Goal: Information Seeking & Learning: Understand process/instructions

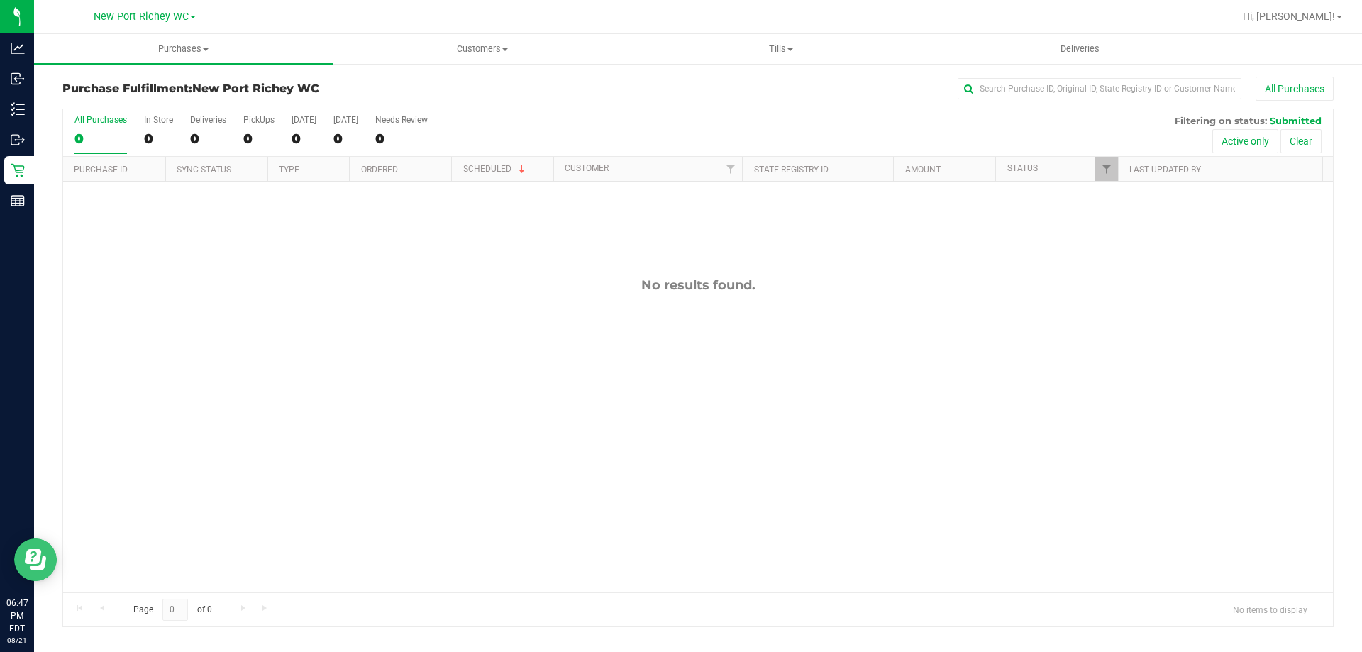
click at [31, 565] on icon "Open Resource Center" at bounding box center [35, 559] width 21 height 21
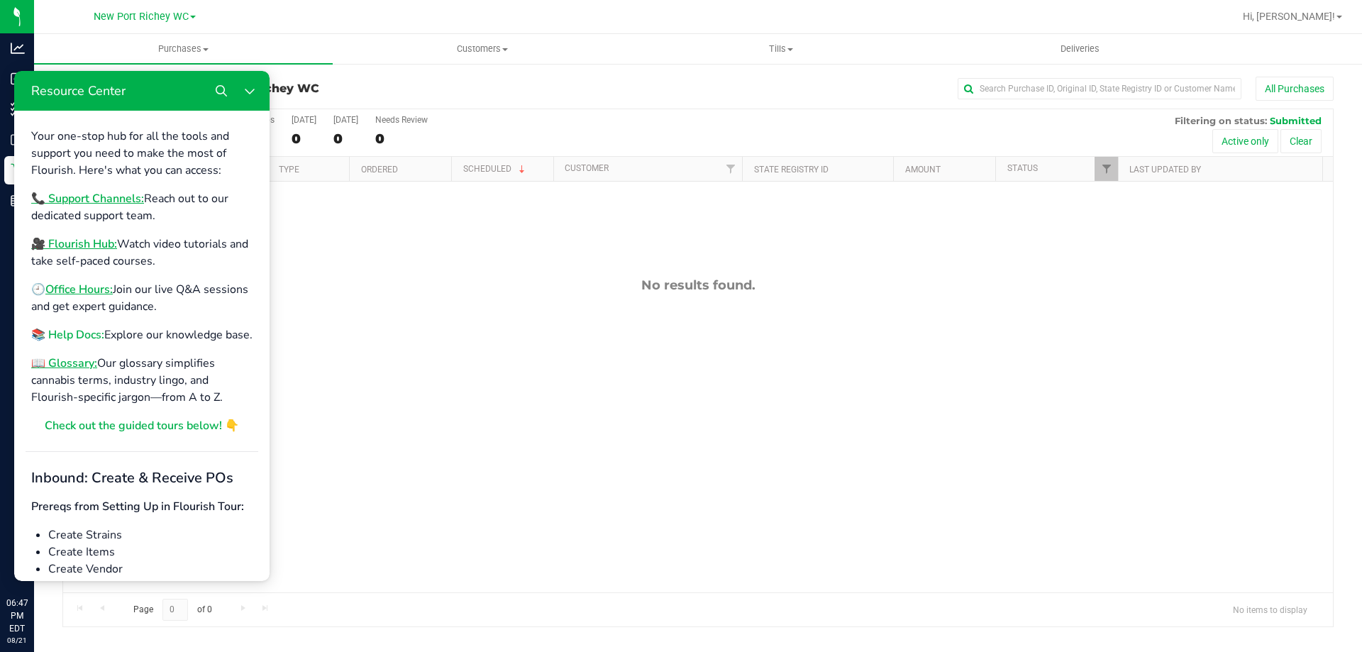
click at [81, 334] on b "📚 Help Docs:" at bounding box center [67, 335] width 73 height 16
click at [468, 347] on div "No results found." at bounding box center [698, 435] width 1270 height 507
click at [254, 93] on icon "Close Resource Center" at bounding box center [249, 90] width 11 height 11
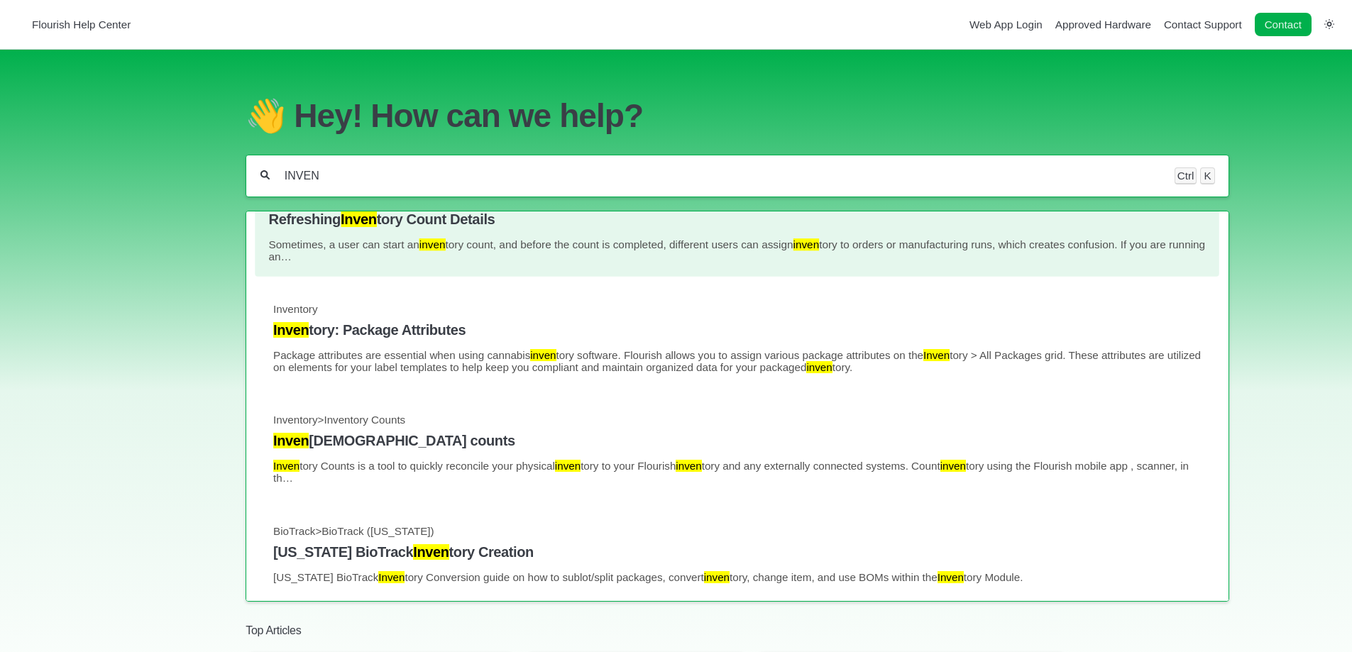
scroll to position [71, 0]
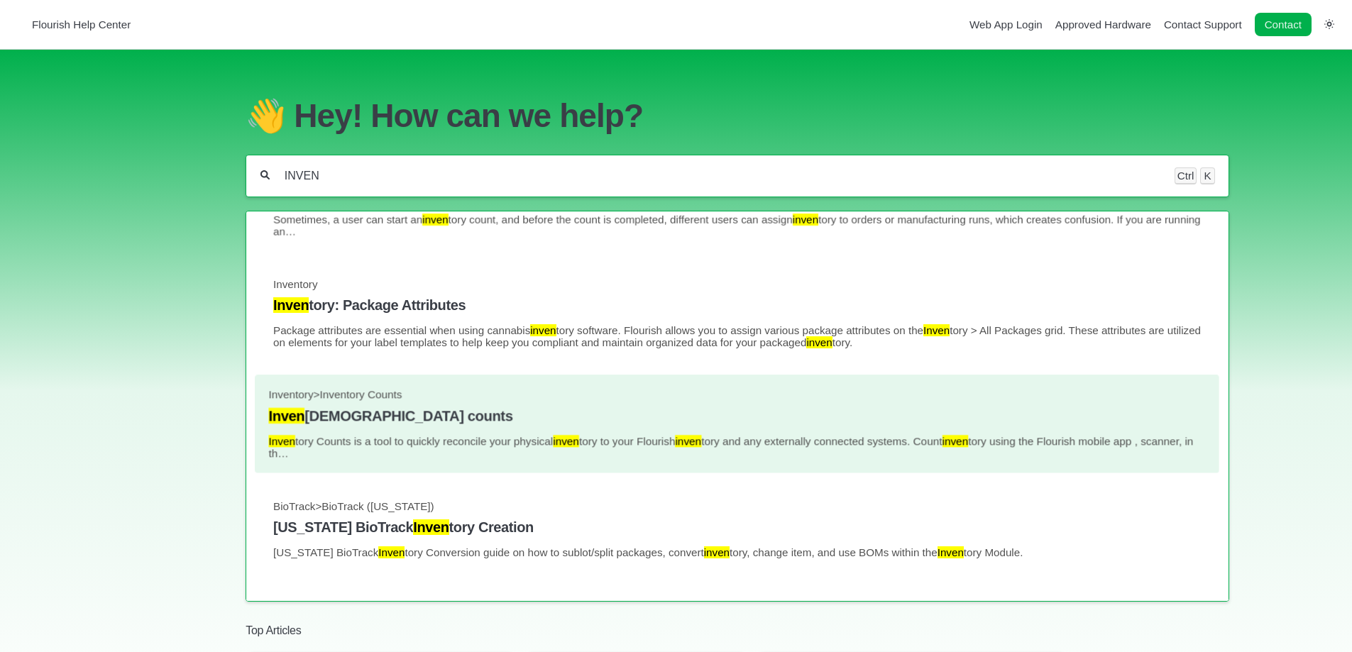
type input "INVEN"
click at [519, 424] on h4 "Inven tory counts" at bounding box center [737, 416] width 937 height 16
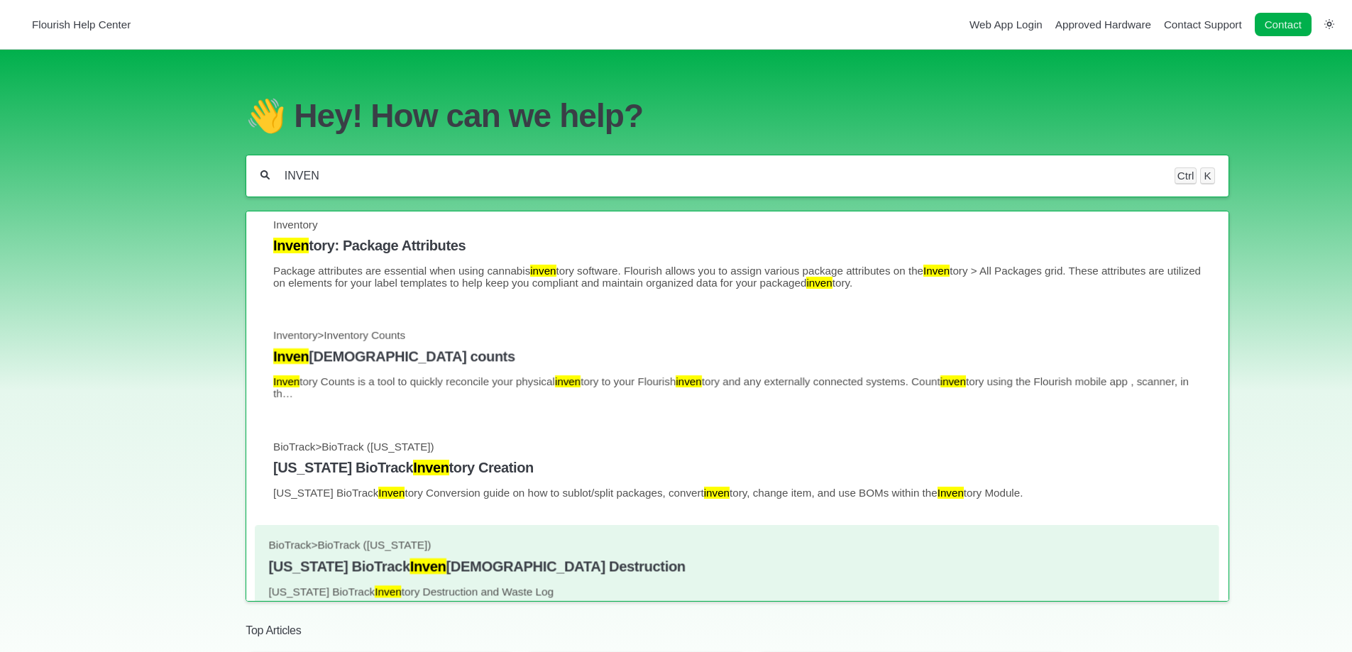
scroll to position [0, 0]
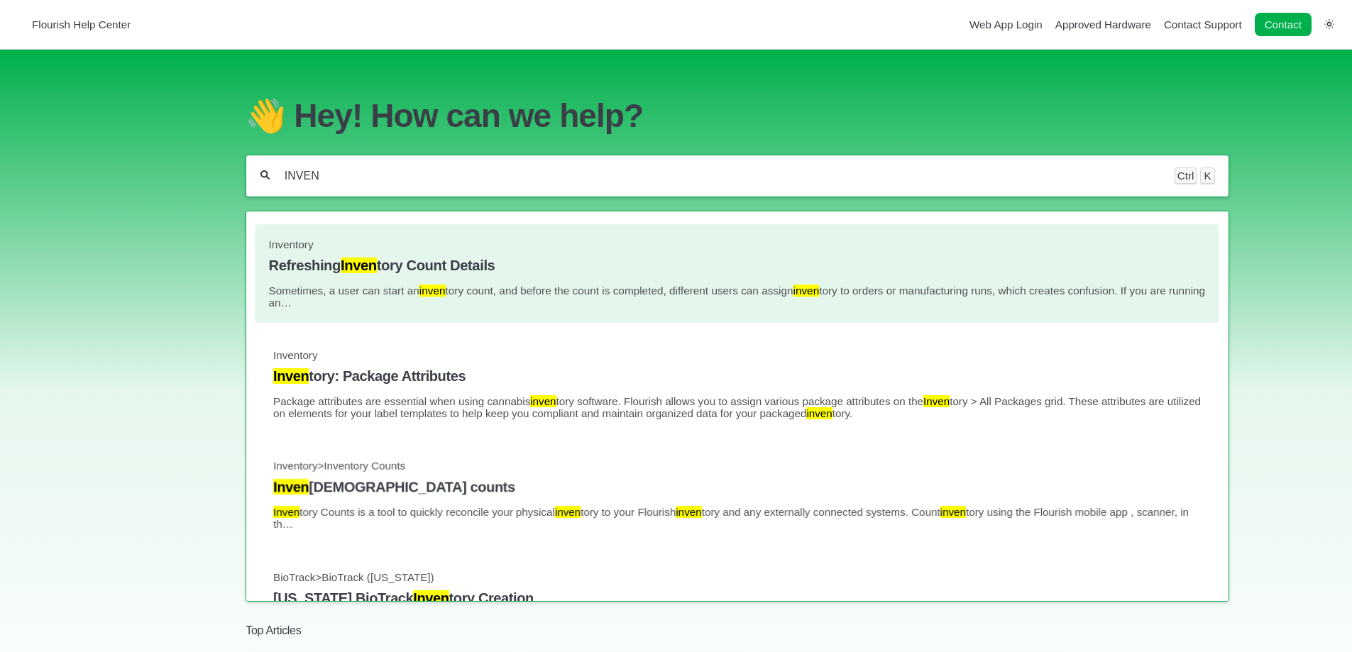
click at [589, 284] on link "Inventory Refreshing Inven tory Count Details Sometimes, a user can start an in…" at bounding box center [737, 273] width 937 height 71
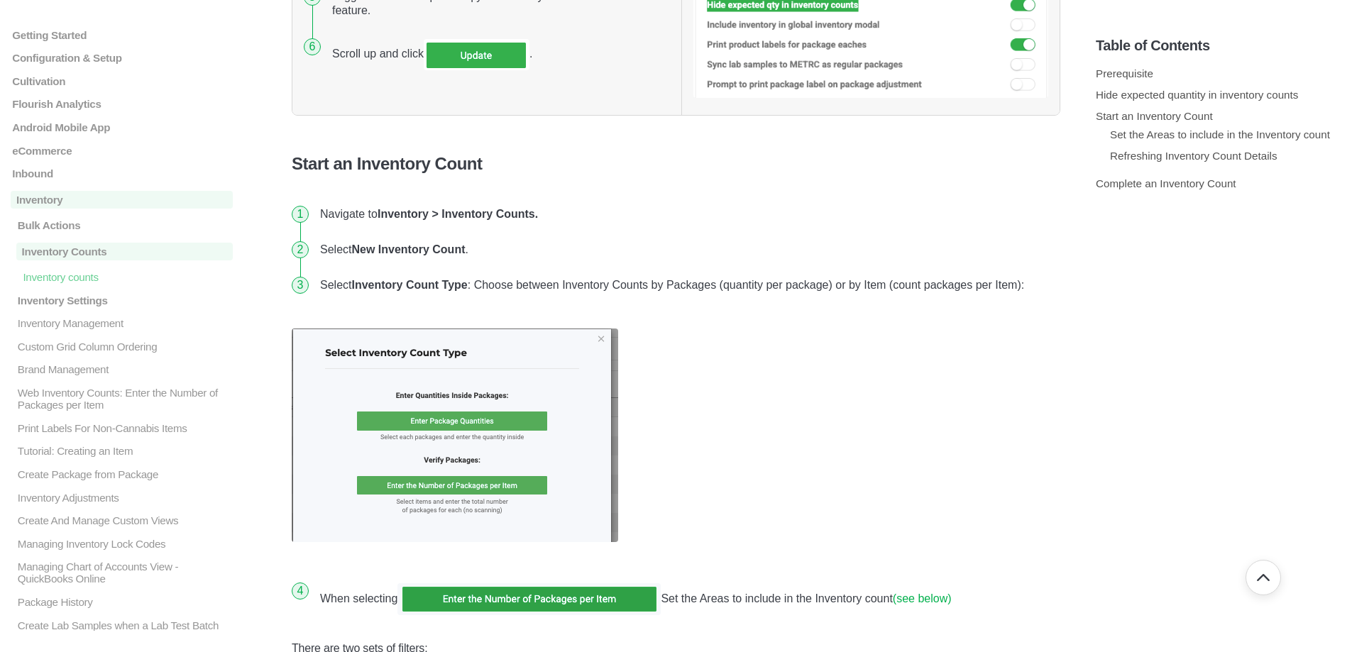
scroll to position [1632, 0]
